Goal: Entertainment & Leisure: Consume media (video, audio)

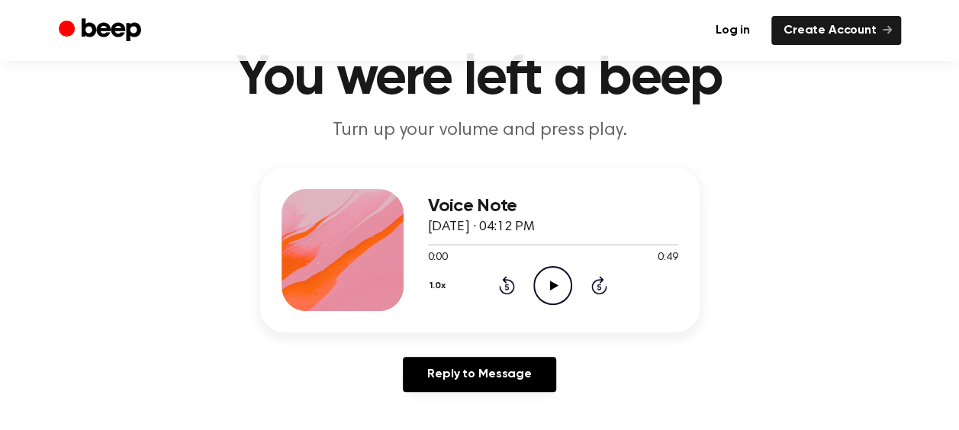
scroll to position [73, 0]
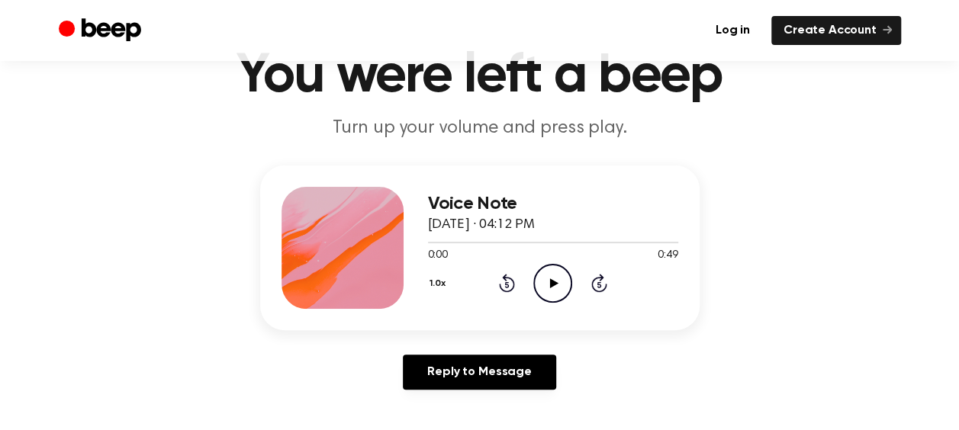
click at [548, 288] on icon "Play Audio" at bounding box center [552, 283] width 39 height 39
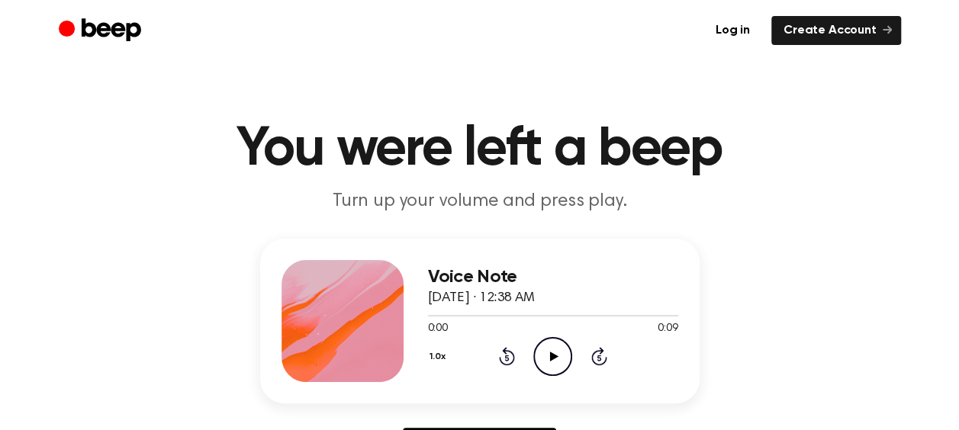
click at [547, 354] on icon "Play Audio" at bounding box center [552, 356] width 39 height 39
click at [551, 364] on icon "Play Audio" at bounding box center [552, 356] width 39 height 39
